Goal: Transaction & Acquisition: Purchase product/service

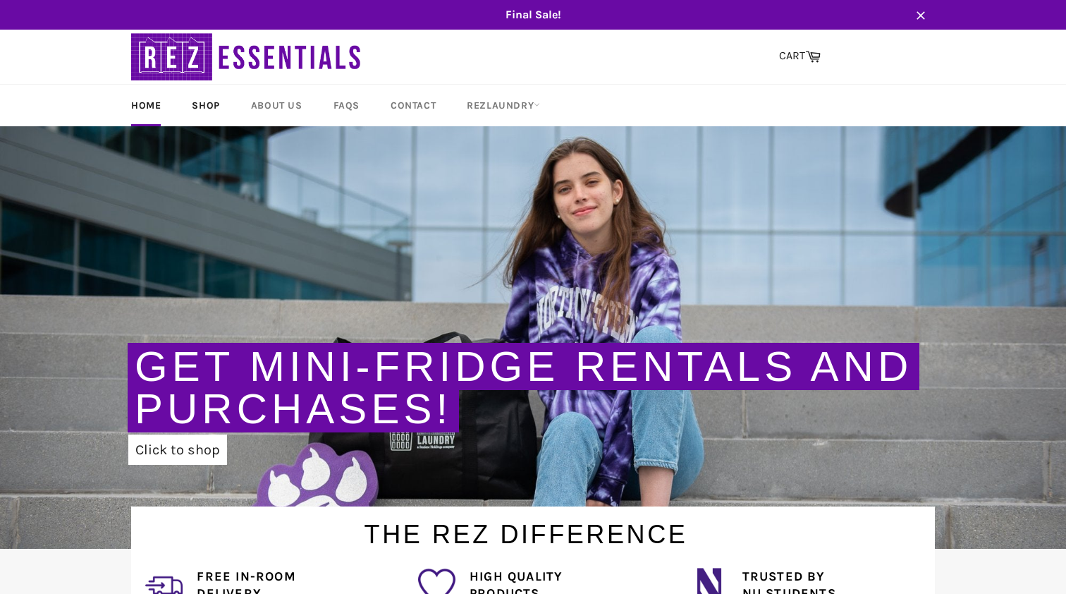
click at [200, 106] on link "Shop" at bounding box center [206, 106] width 56 height 42
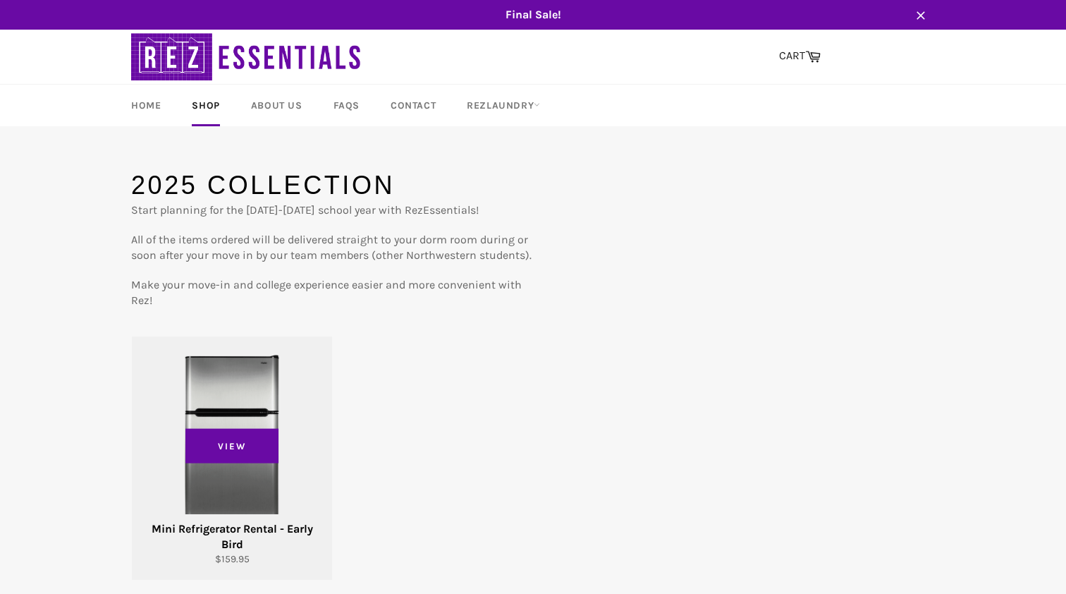
click at [223, 423] on div "View" at bounding box center [232, 457] width 200 height 243
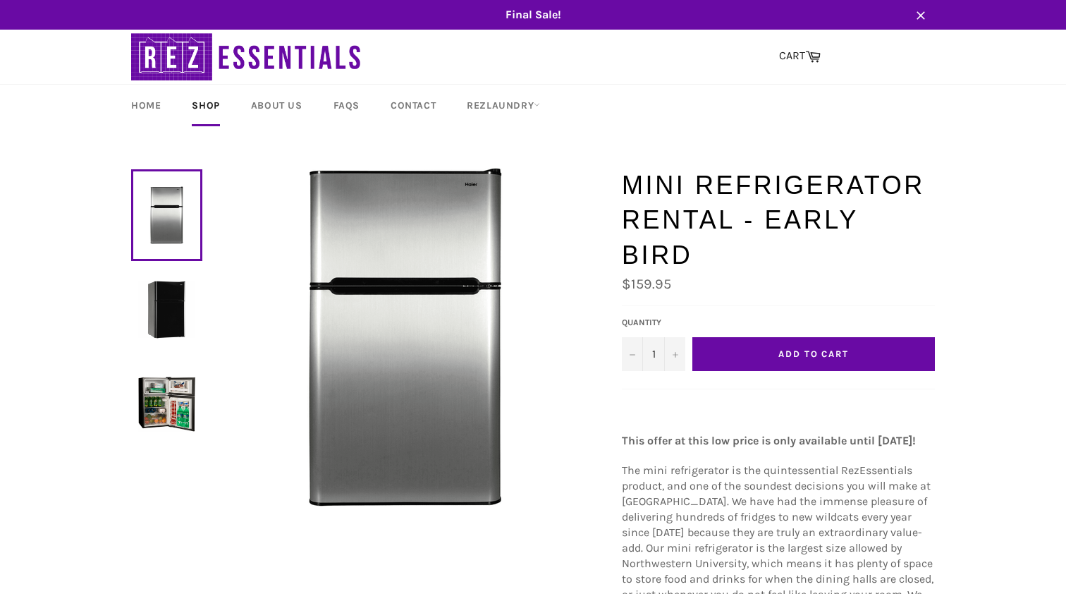
click at [475, 189] on img at bounding box center [405, 337] width 339 height 339
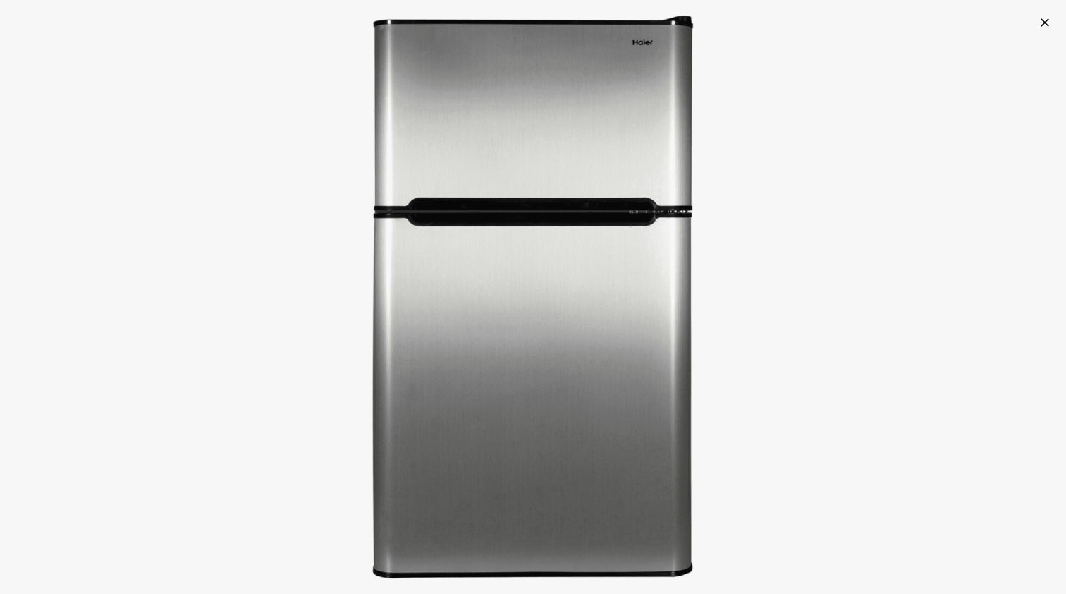
click at [1047, 19] on icon "button" at bounding box center [1045, 23] width 14 height 14
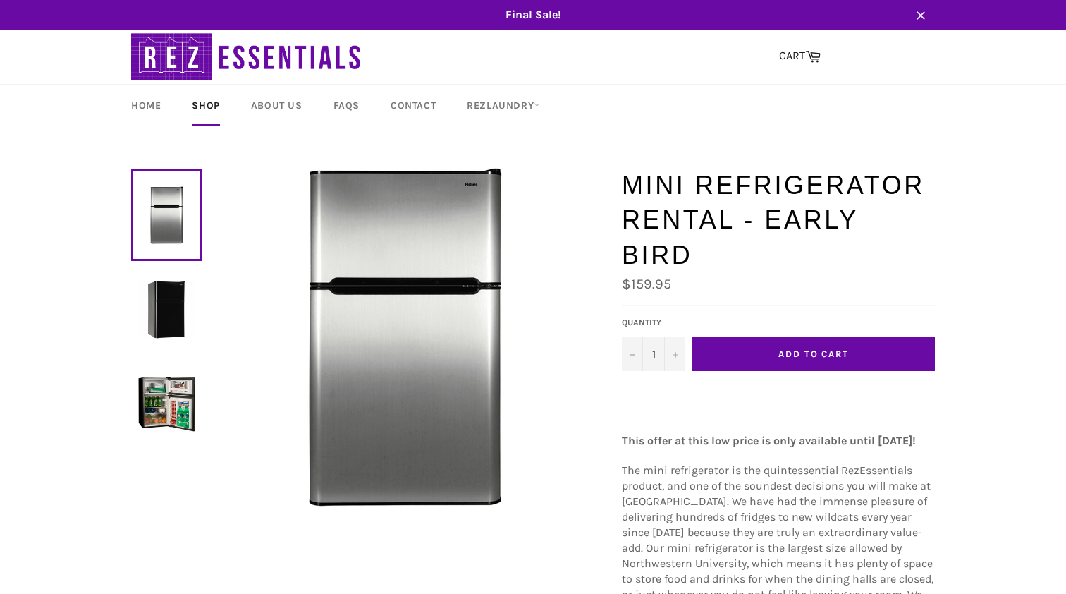
click at [160, 410] on img at bounding box center [166, 403] width 57 height 57
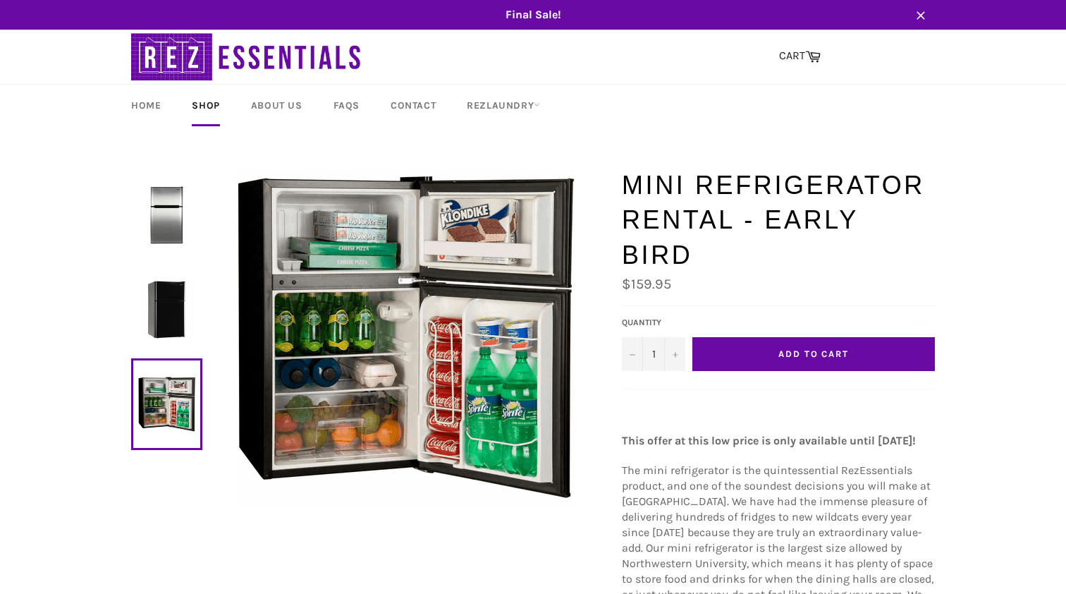
click at [176, 225] on img at bounding box center [166, 214] width 57 height 57
